Goal: Task Accomplishment & Management: Manage account settings

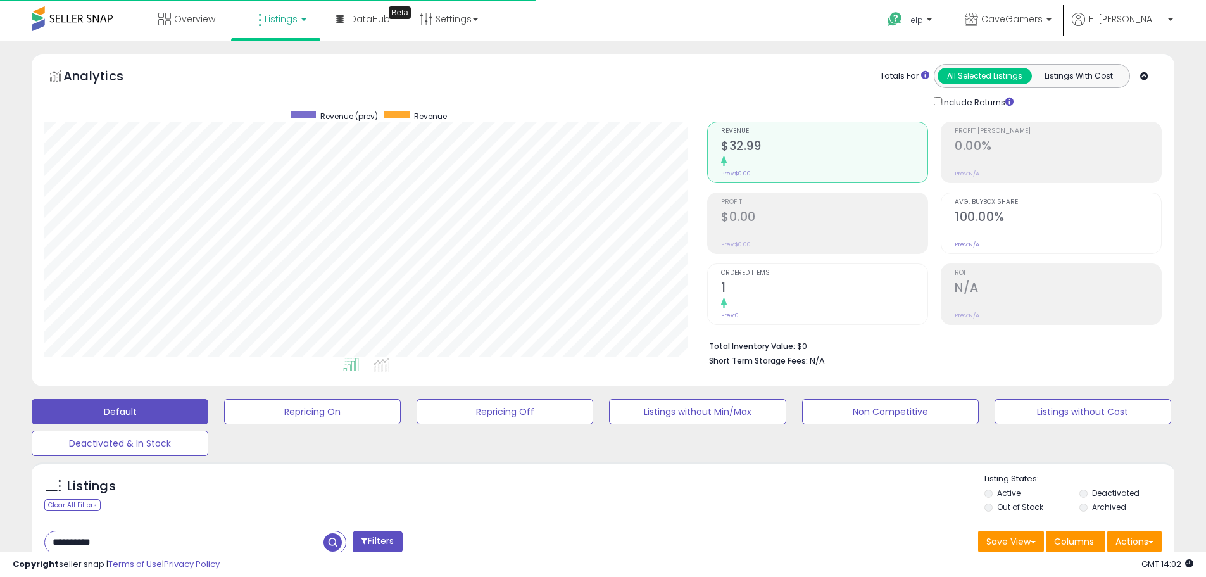
scroll to position [260, 663]
